Goal: Task Accomplishment & Management: Use online tool/utility

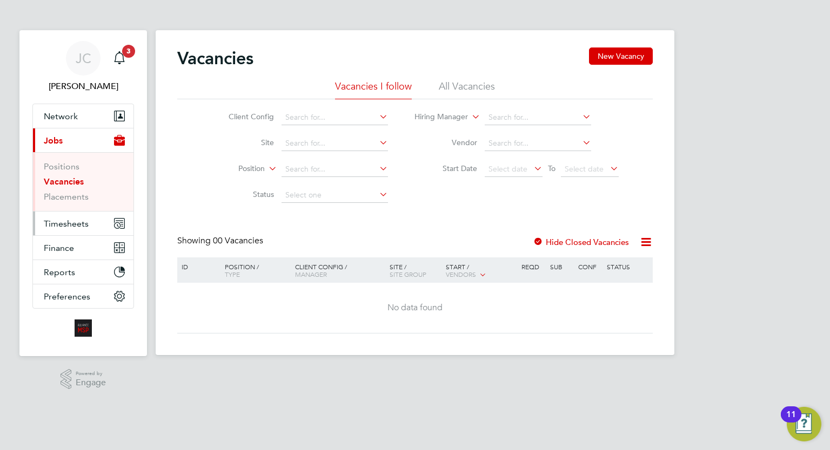
click at [96, 227] on button "Timesheets" at bounding box center [83, 224] width 100 height 24
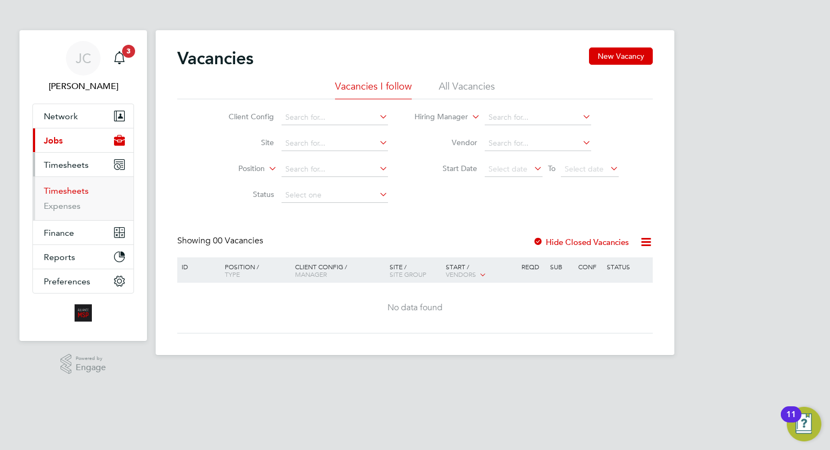
click at [79, 193] on link "Timesheets" at bounding box center [66, 191] width 45 height 10
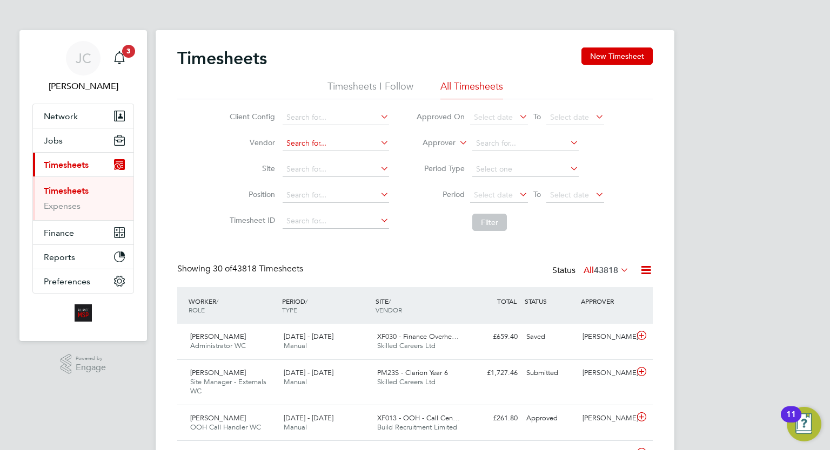
click at [287, 143] on input at bounding box center [336, 143] width 106 height 15
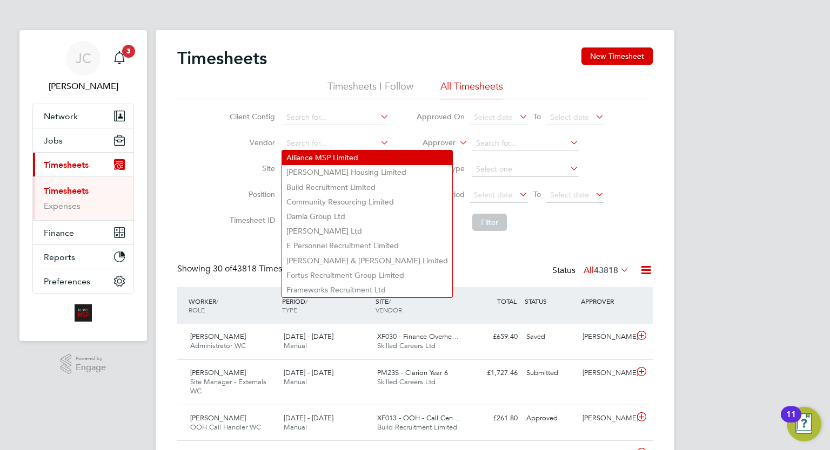
click at [294, 160] on li "Alliance MSP Limited" at bounding box center [367, 158] width 170 height 15
type input "Alliance MSP Limited"
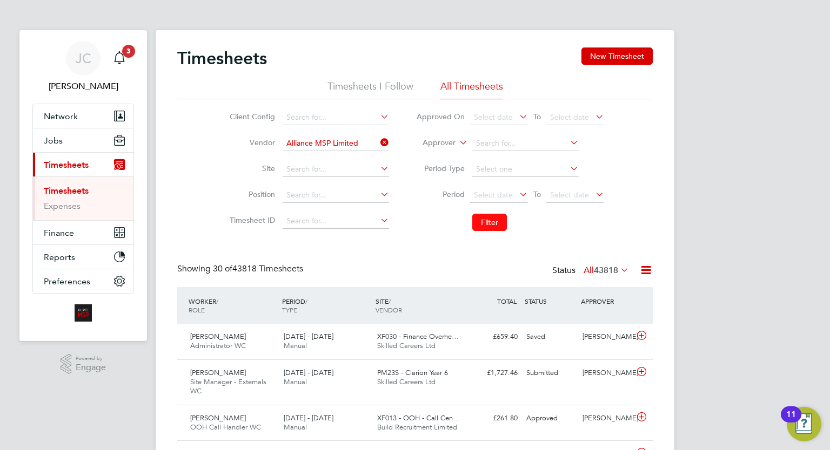
click at [488, 217] on button "Filter" at bounding box center [489, 222] width 35 height 17
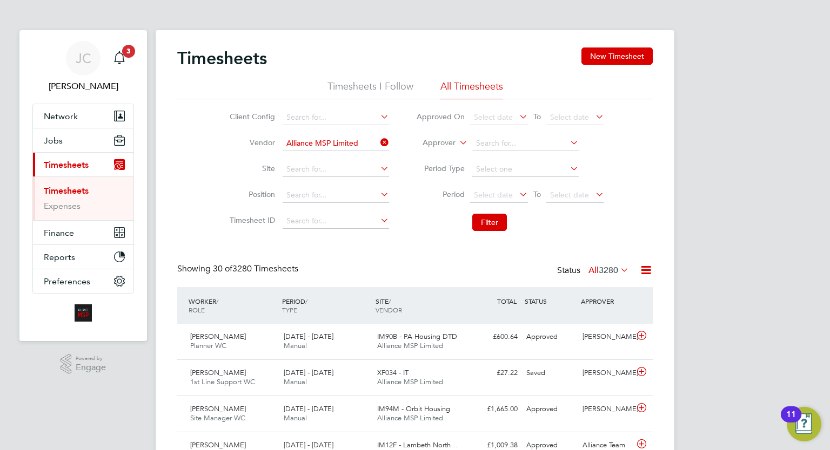
click at [639, 267] on icon at bounding box center [646, 271] width 14 height 14
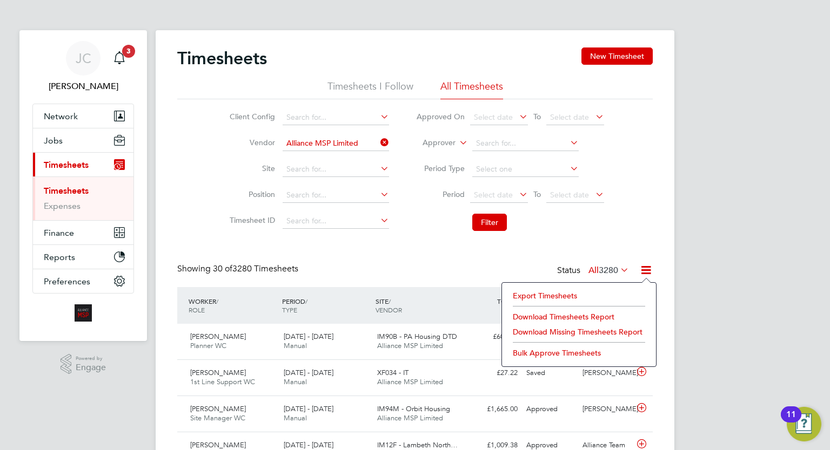
click at [575, 294] on li "Export Timesheets" at bounding box center [578, 295] width 143 height 15
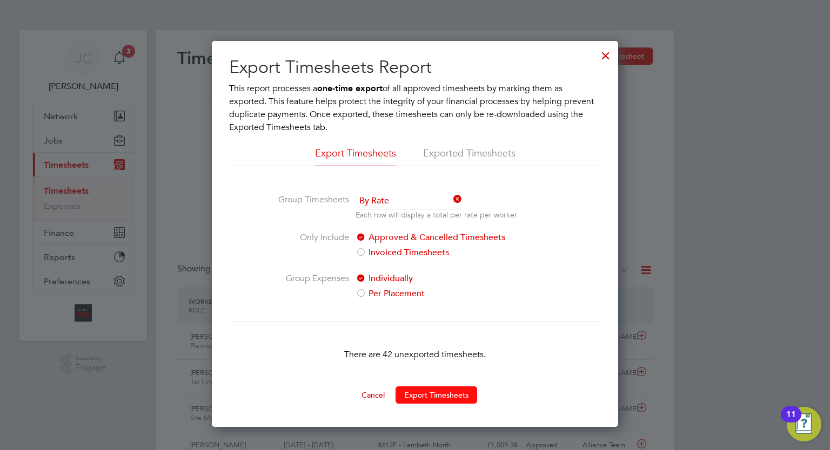
click at [436, 398] on button "Export Timesheets" at bounding box center [436, 395] width 82 height 17
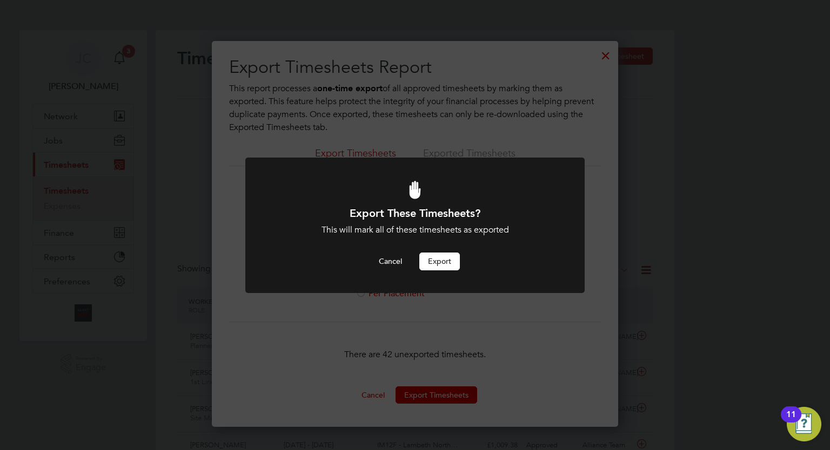
click at [430, 259] on button "Export" at bounding box center [439, 261] width 41 height 17
